Goal: Information Seeking & Learning: Learn about a topic

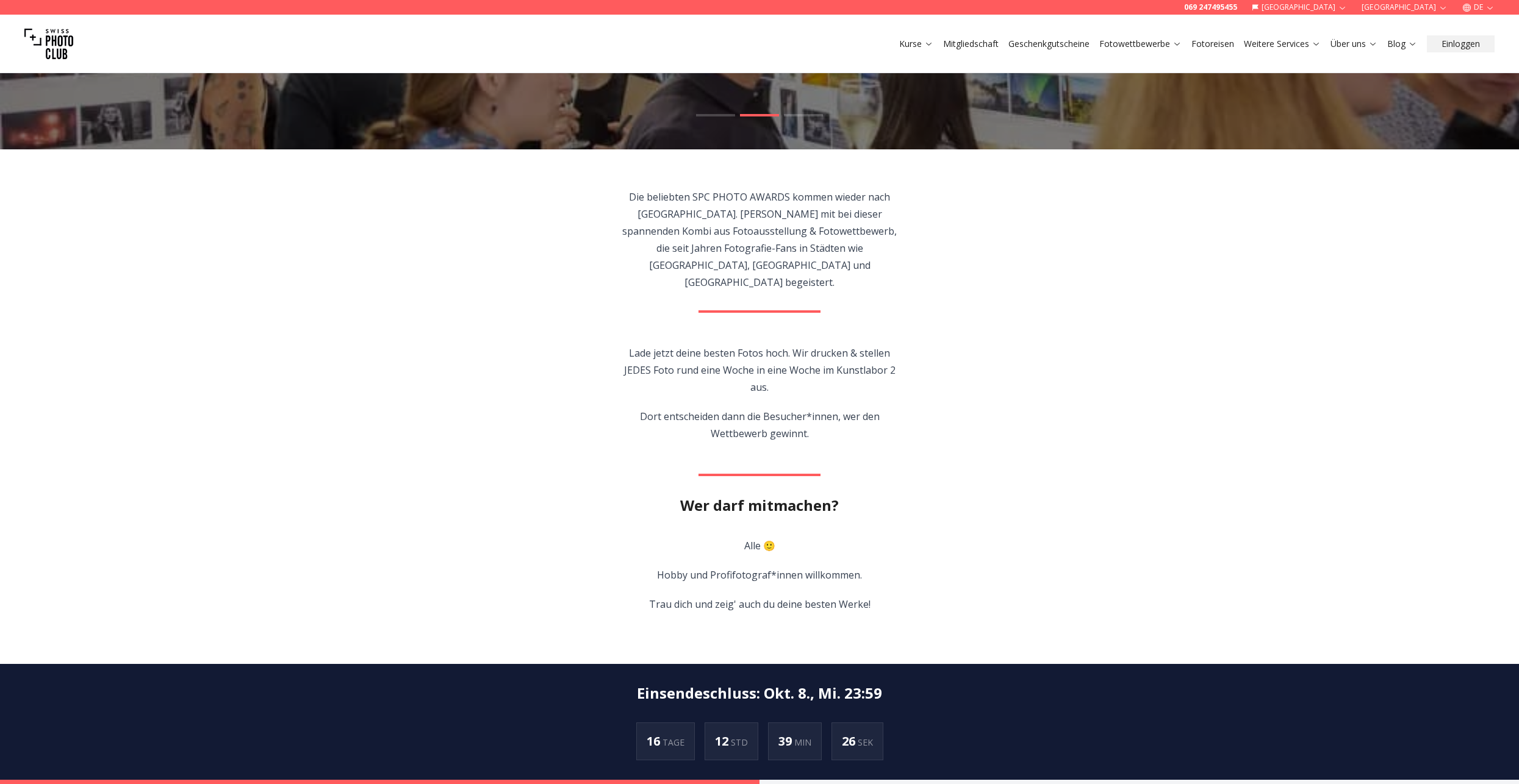
scroll to position [305, 0]
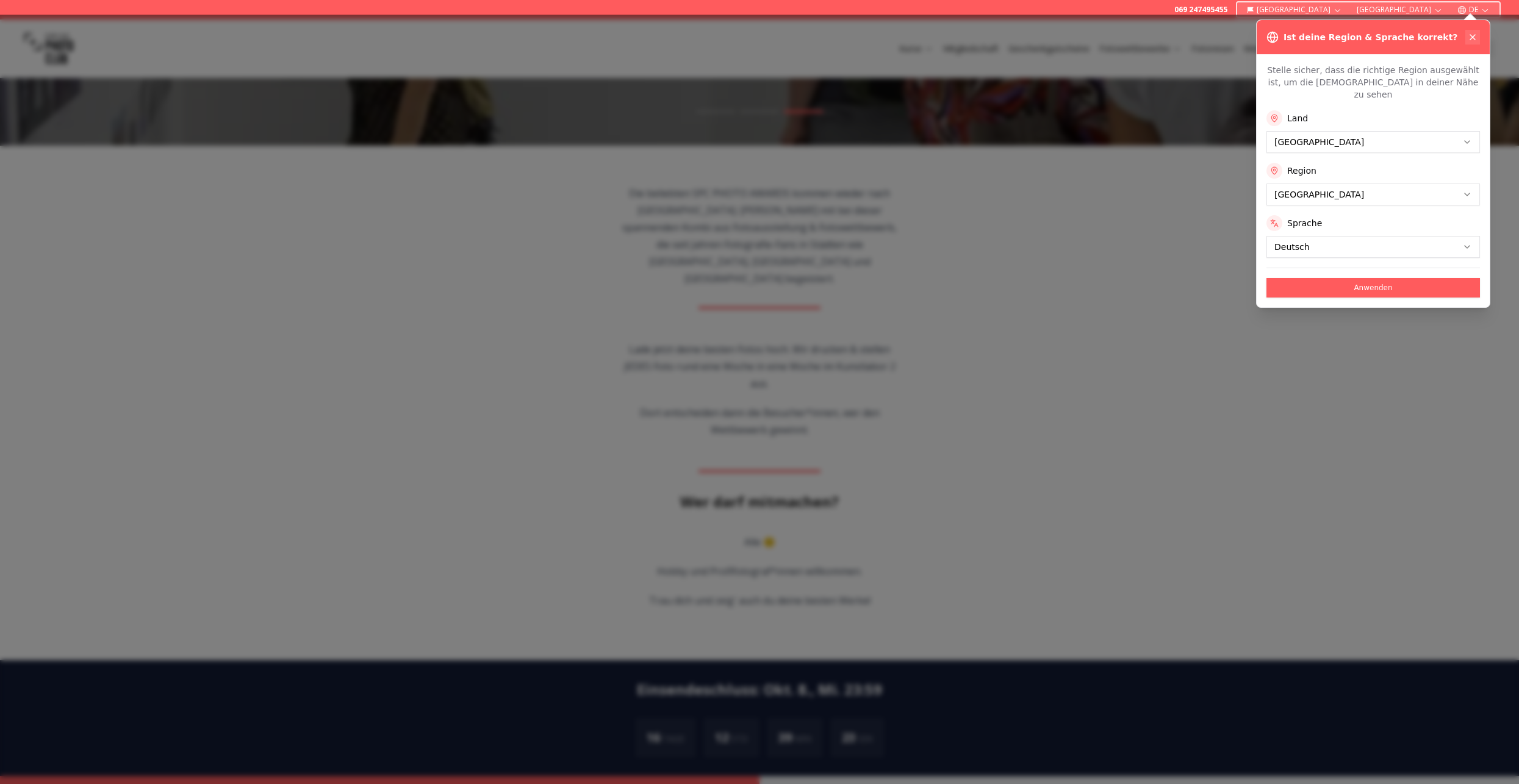
click at [1478, 39] on button at bounding box center [1472, 37] width 15 height 15
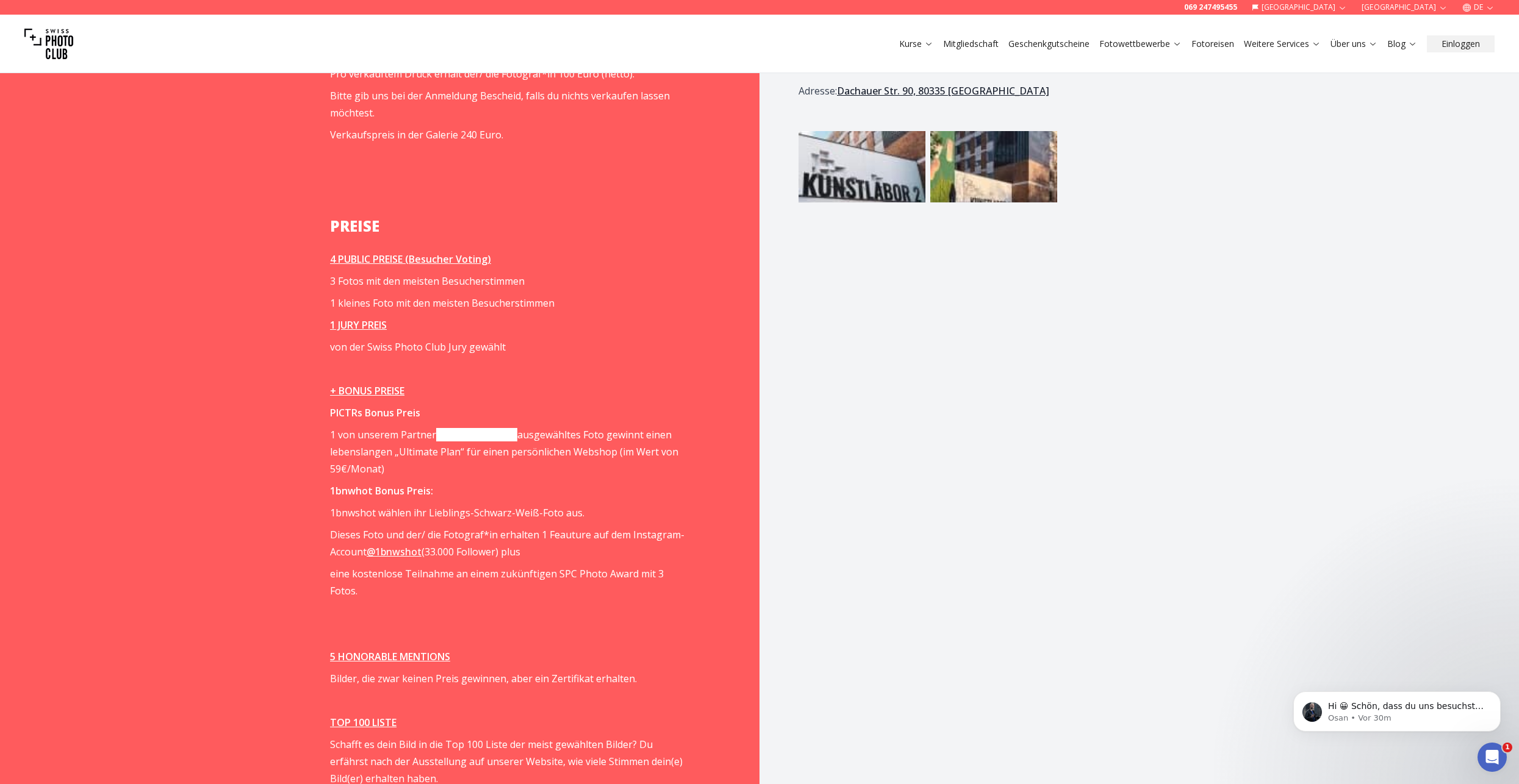
scroll to position [1524, 0]
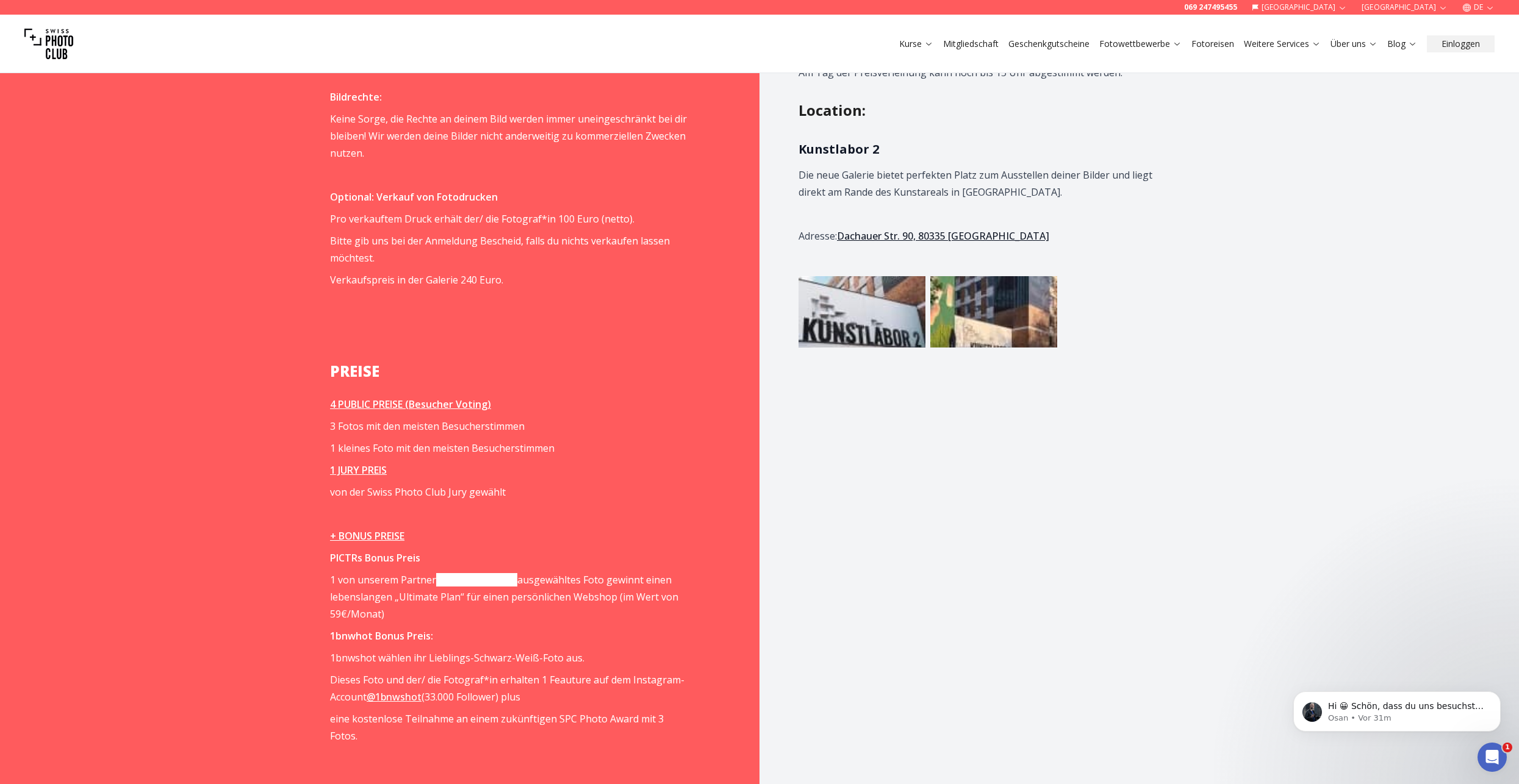
click at [346, 397] on u "4 PUBLIC PREISE (Besucher Voting)" at bounding box center [410, 404] width 161 height 14
click at [405, 397] on u "4 PUBLIC PREISE (Besucher Voting)" at bounding box center [410, 404] width 161 height 14
click at [436, 397] on u "4 PUBLIC PREISE (Besucher Voting)" at bounding box center [410, 404] width 161 height 14
click at [450, 485] on span "von der Swiss Photo Club Jury gewählt" at bounding box center [418, 492] width 176 height 14
click at [369, 464] on u "1 JURY PREIS" at bounding box center [358, 470] width 57 height 14
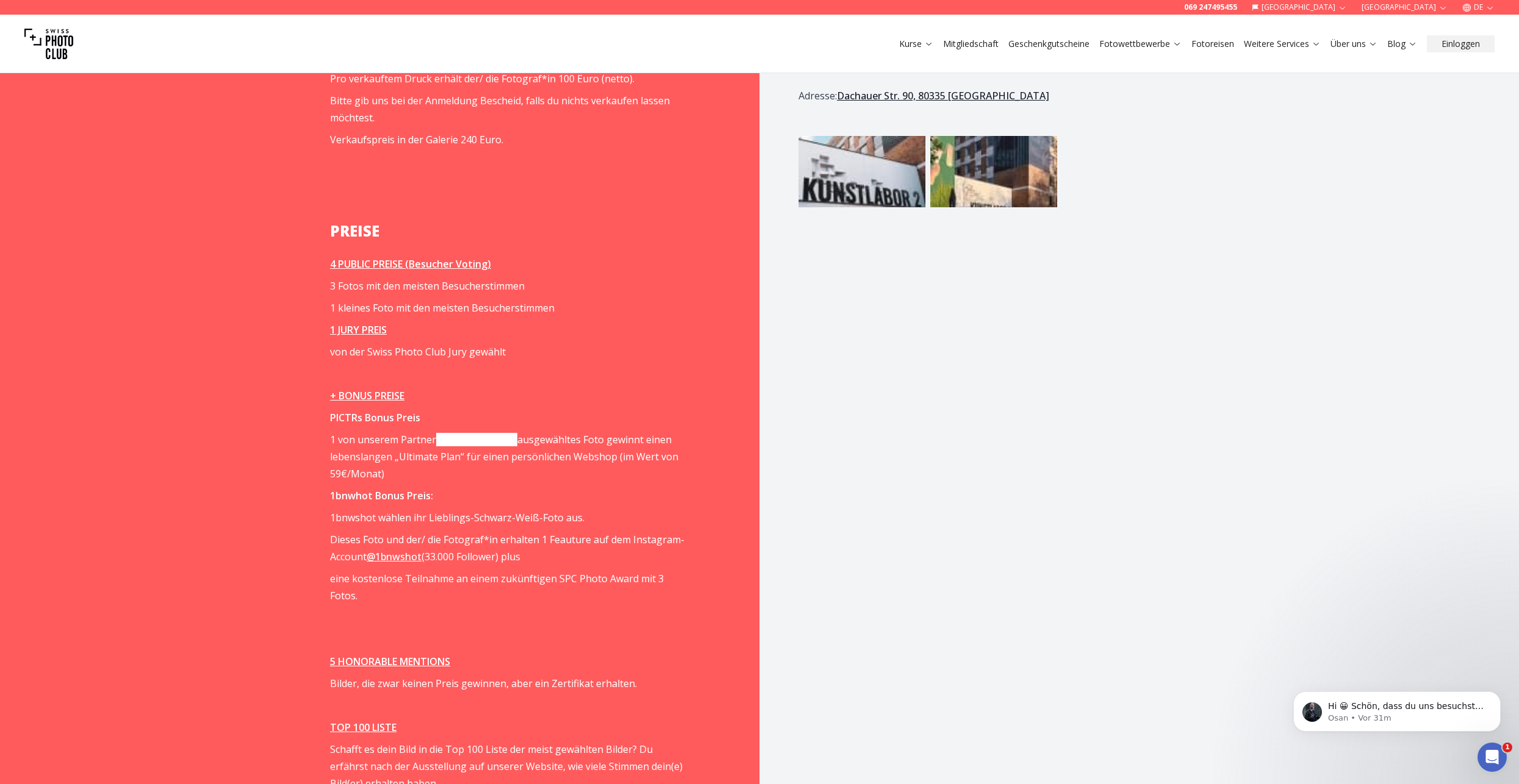
scroll to position [1768, 0]
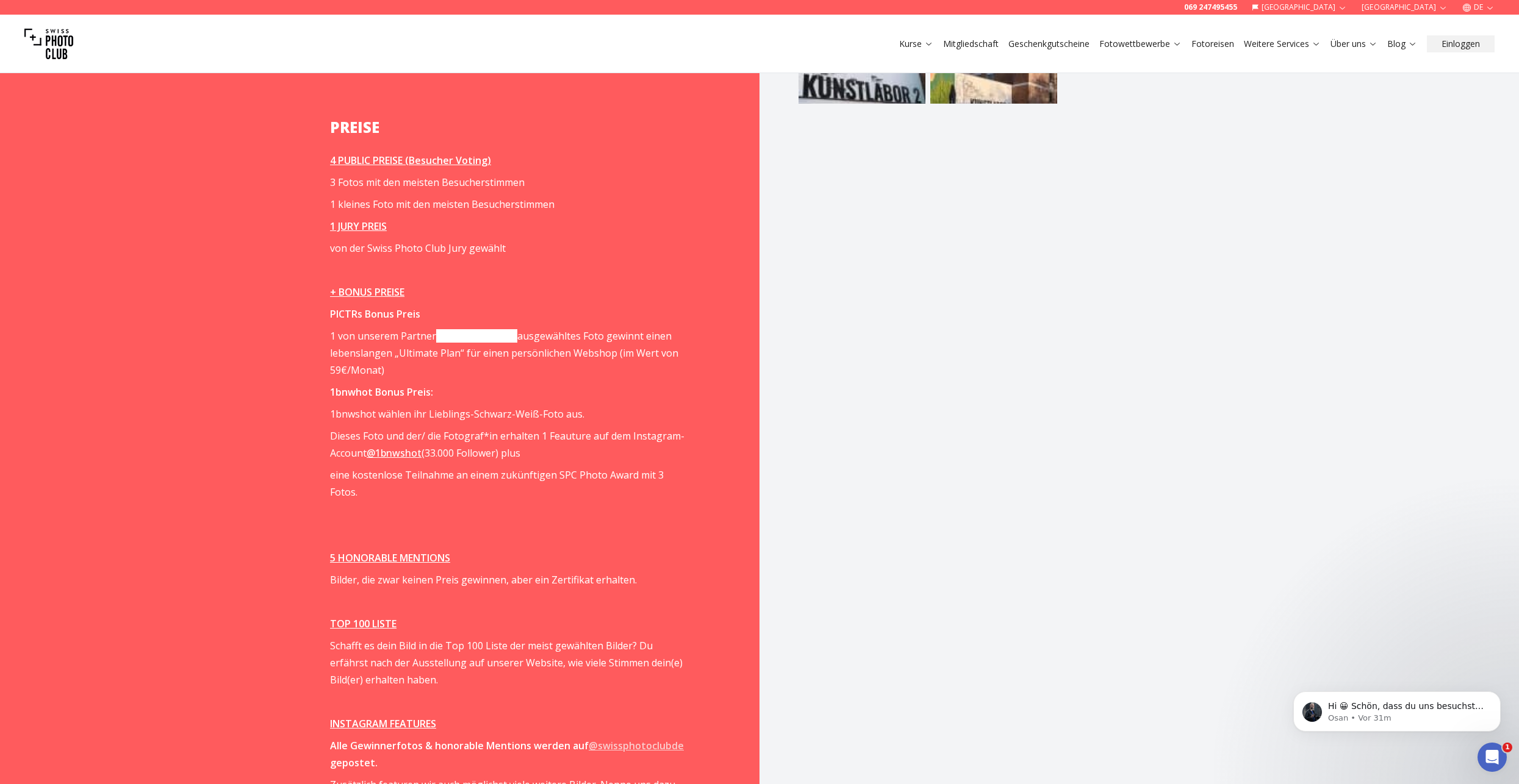
click at [468, 329] on link "[DOMAIN_NAME]" at bounding box center [477, 336] width 81 height 14
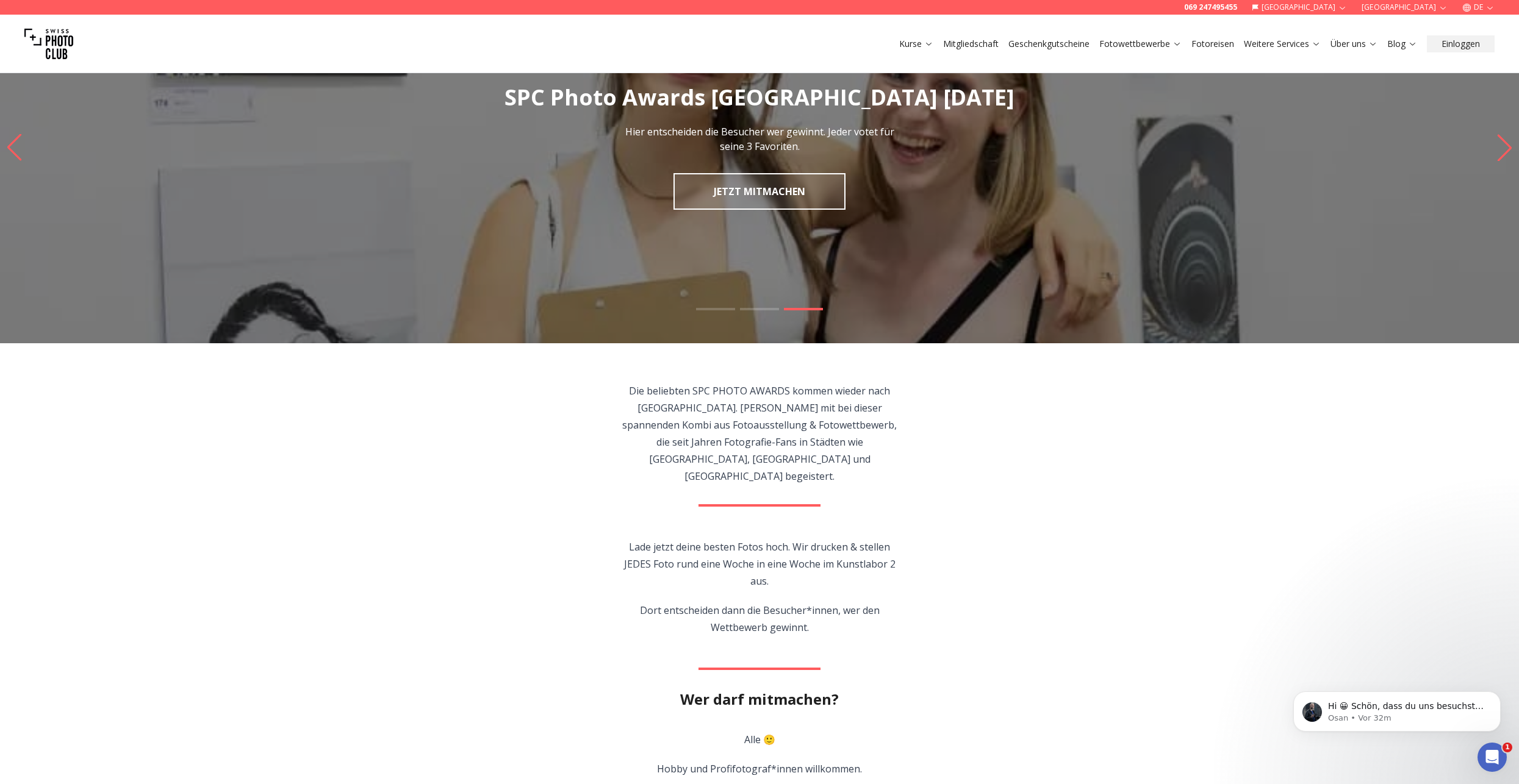
scroll to position [0, 0]
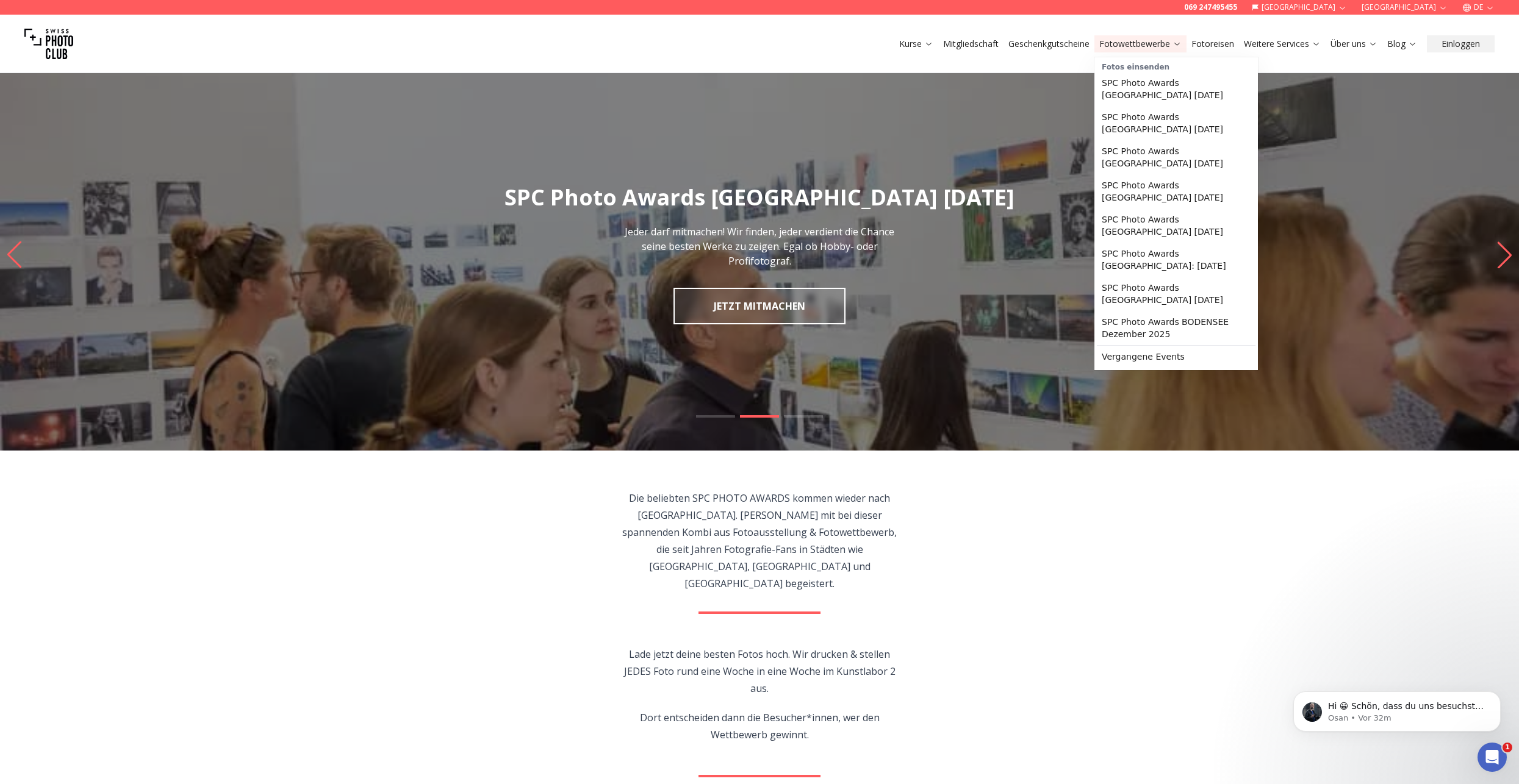
click at [1151, 41] on link "Fotowettbewerbe" at bounding box center [1140, 44] width 82 height 12
